Goal: Transaction & Acquisition: Download file/media

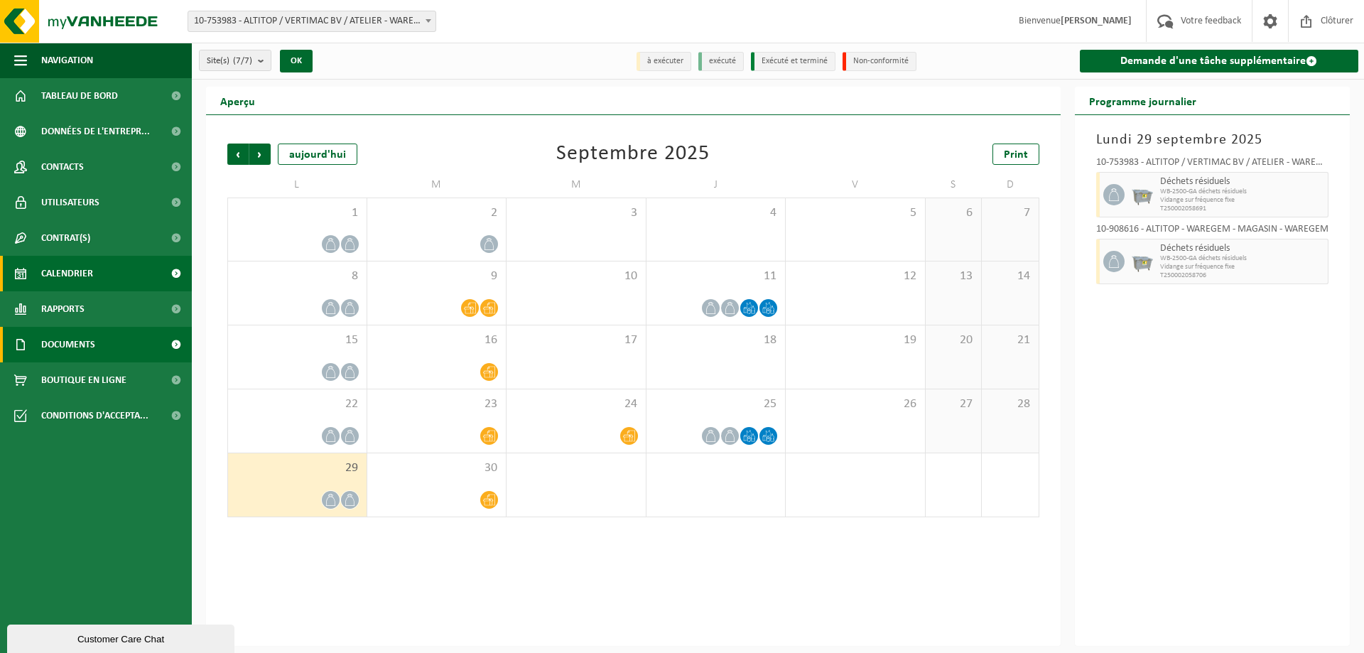
click at [88, 337] on span "Documents" at bounding box center [68, 345] width 54 height 36
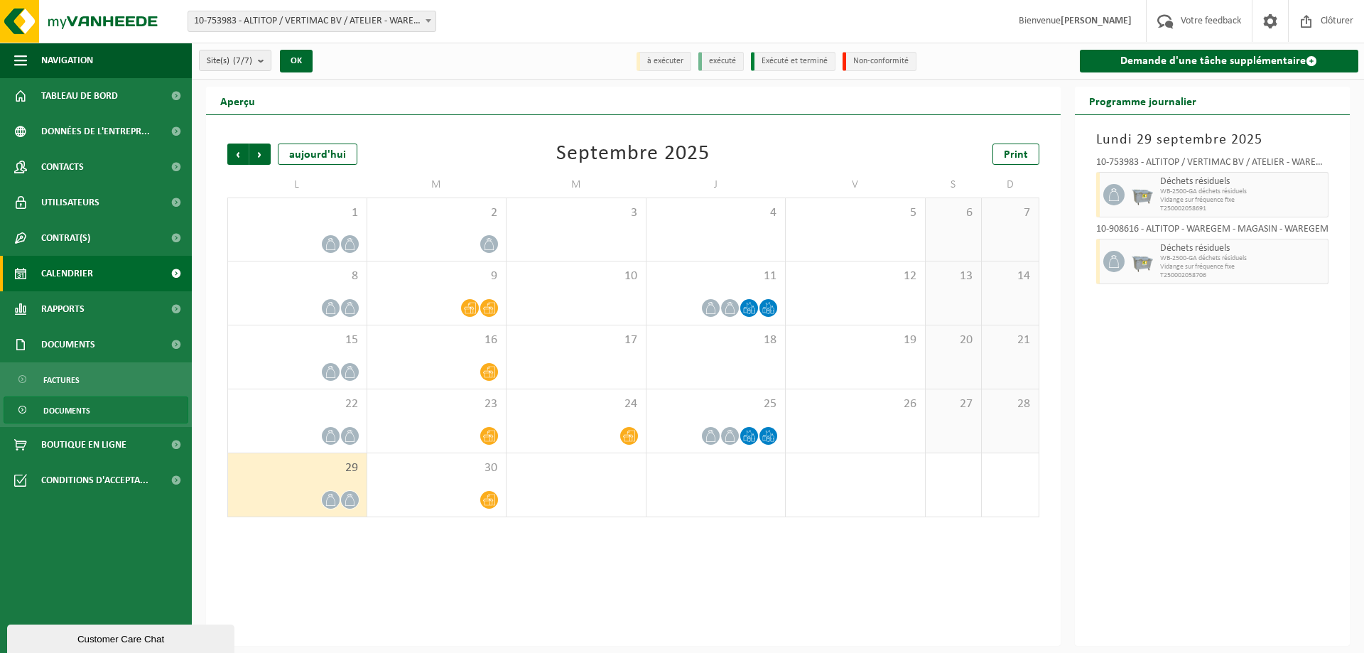
click at [87, 406] on span "Documents" at bounding box center [66, 410] width 47 height 27
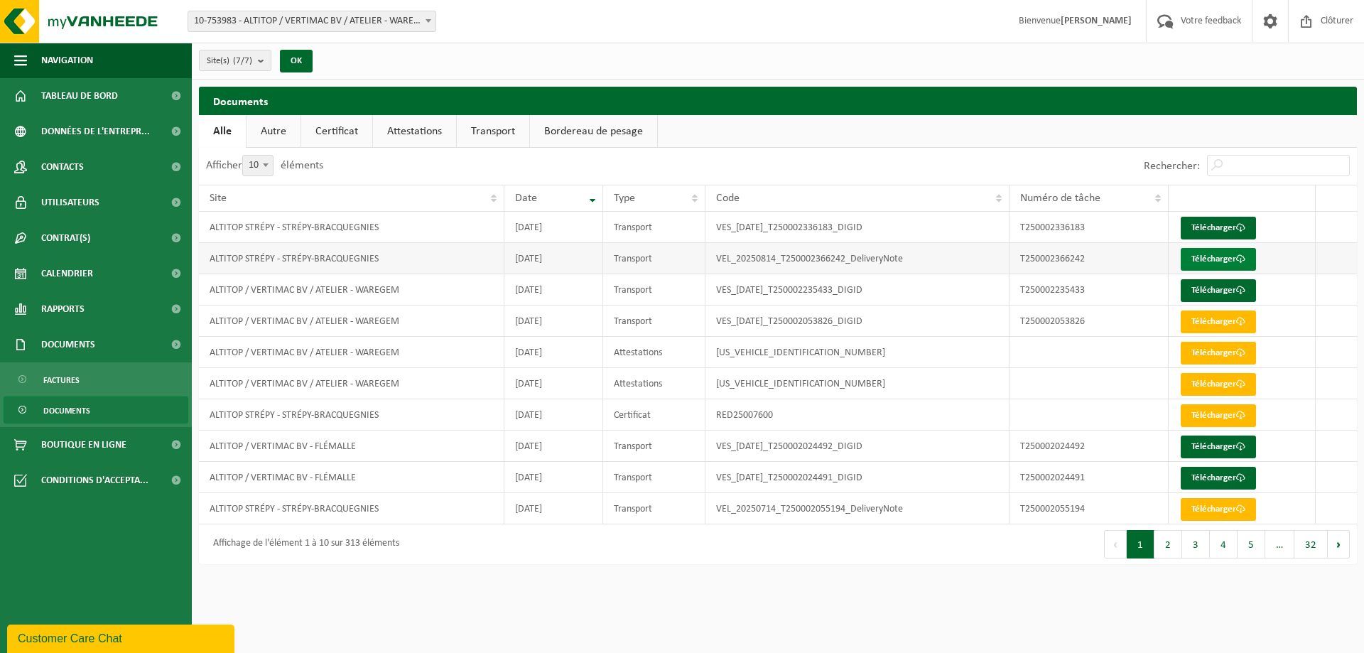
click at [1231, 256] on link "Télécharger" at bounding box center [1218, 259] width 75 height 23
click at [569, 136] on link "Bordereau de pesage" at bounding box center [593, 131] width 127 height 33
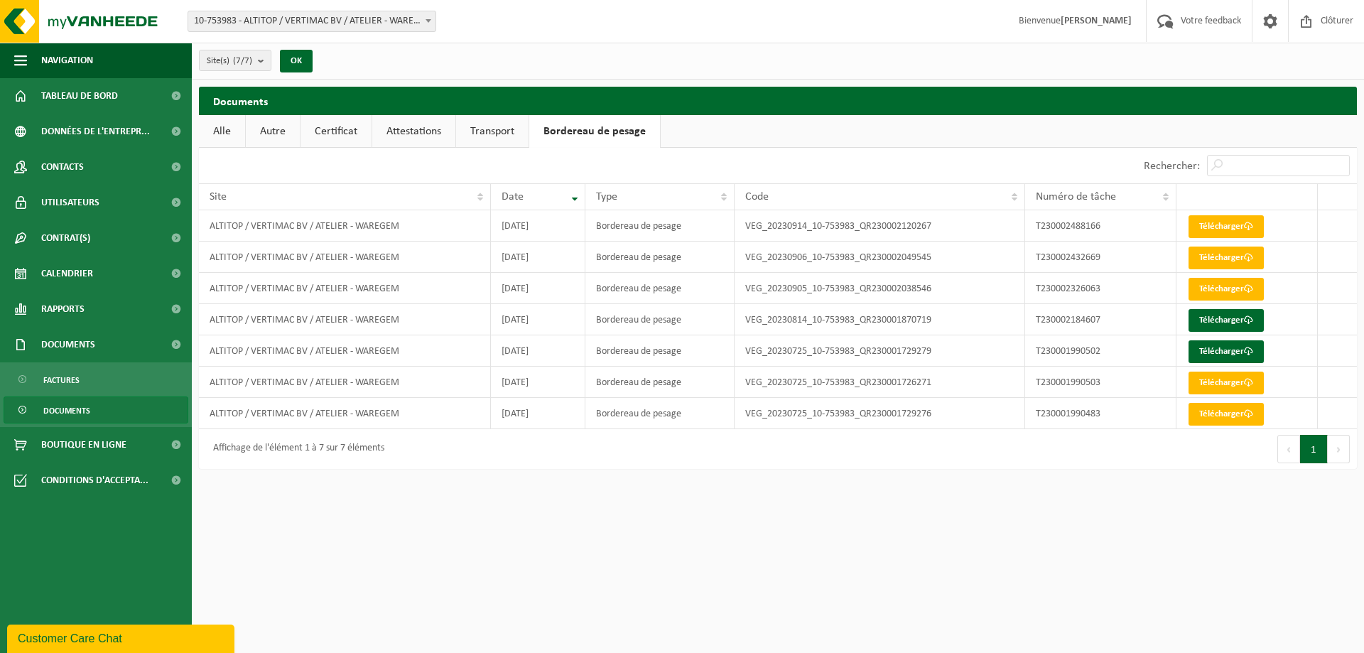
click at [477, 127] on link "Transport" at bounding box center [492, 131] width 72 height 33
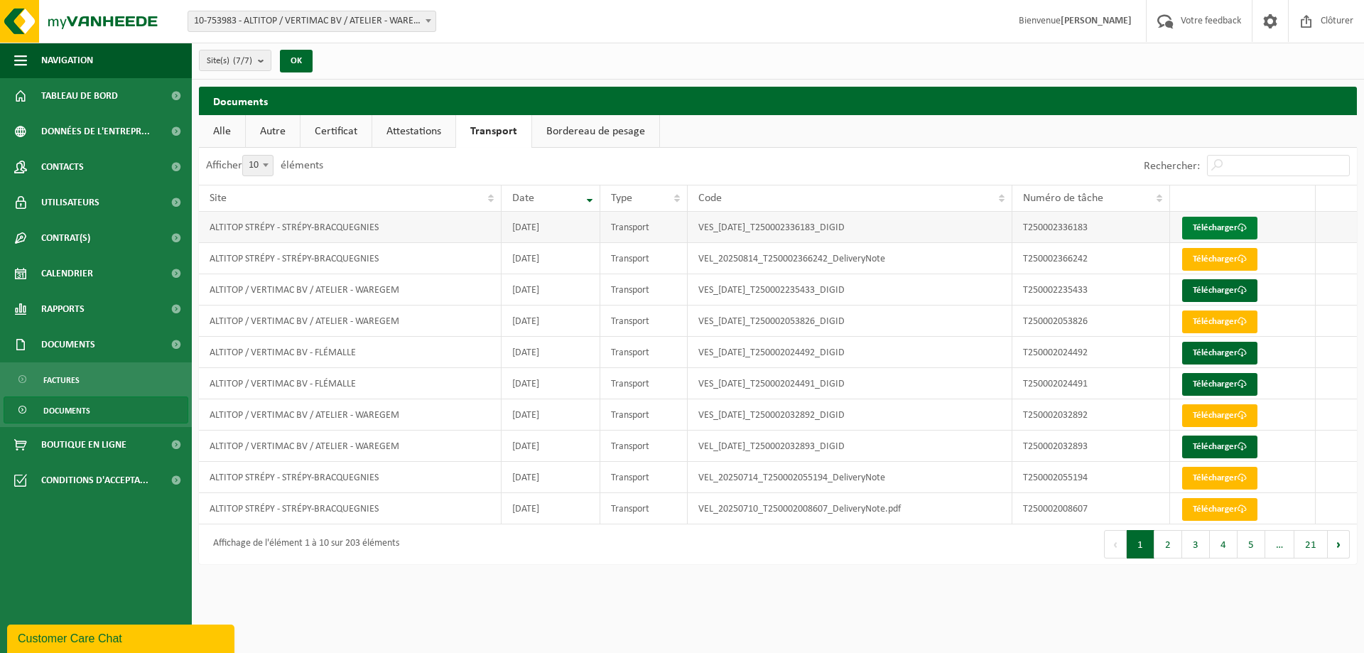
click at [1237, 222] on link "Télécharger" at bounding box center [1219, 228] width 75 height 23
click at [104, 271] on link "Calendrier" at bounding box center [96, 274] width 192 height 36
